Goal: Task Accomplishment & Management: Manage account settings

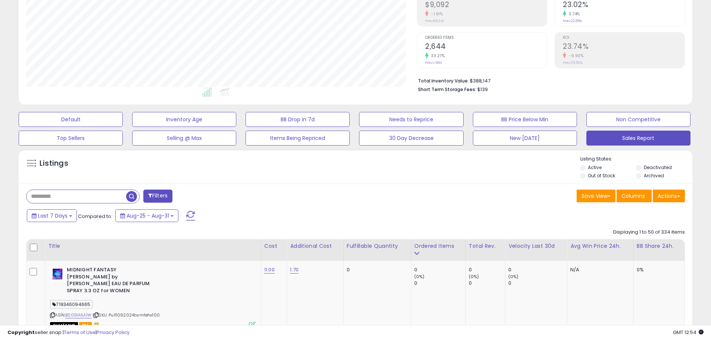
scroll to position [153, 391]
click at [513, 135] on button "New [DATE]" at bounding box center [525, 138] width 104 height 15
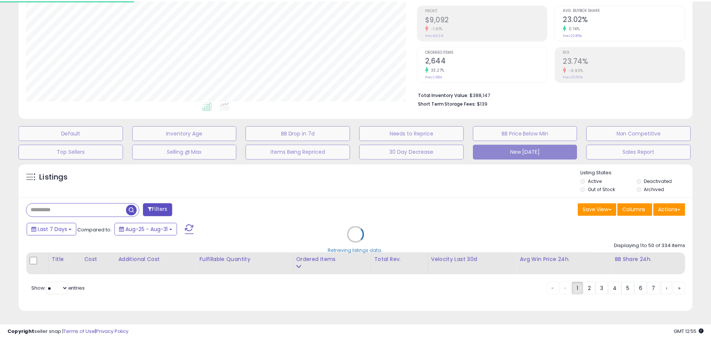
scroll to position [153, 394]
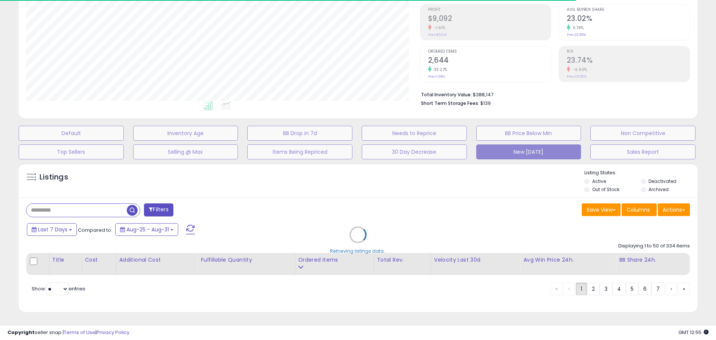
select select "**"
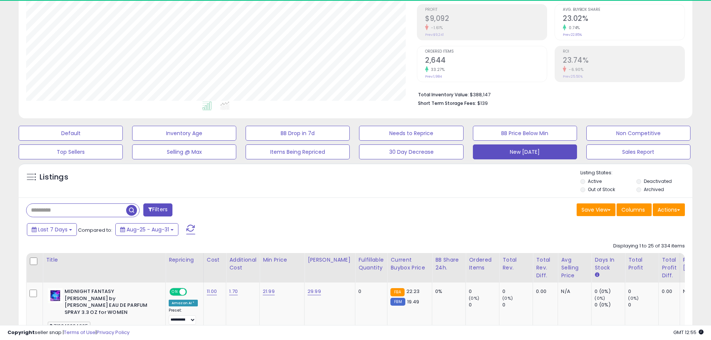
scroll to position [153, 391]
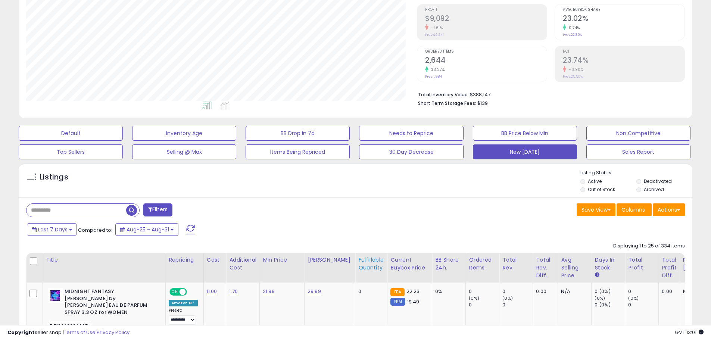
click at [365, 260] on div "Fulfillable Quantity" at bounding box center [371, 264] width 26 height 16
